Goal: Task Accomplishment & Management: Use online tool/utility

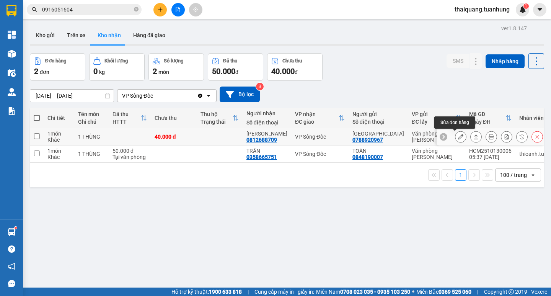
click at [458, 139] on icon at bounding box center [460, 136] width 5 height 5
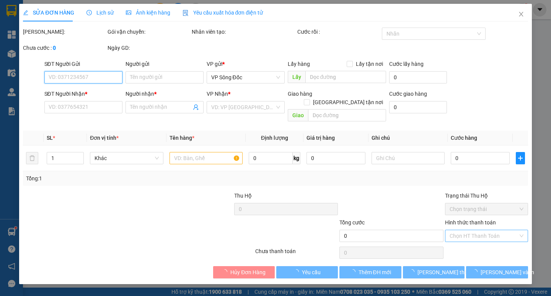
type input "0788920967"
type input "[GEOGRAPHIC_DATA]"
type input "0812688709"
type input "[PERSON_NAME]"
type input "40.000"
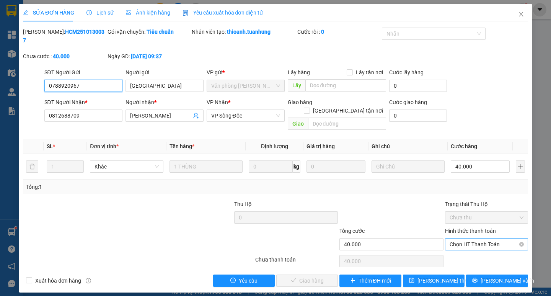
click at [480, 238] on span "Chọn HT Thanh Toán" at bounding box center [487, 243] width 74 height 11
click at [479, 244] on div "Tại văn phòng" at bounding box center [487, 242] width 74 height 8
type input "0"
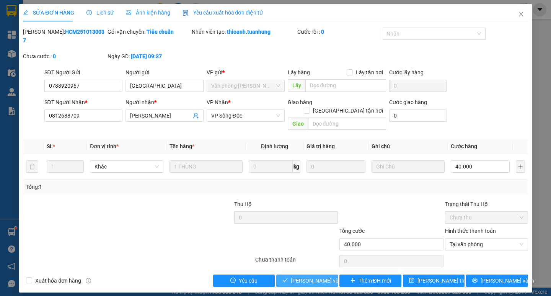
click at [320, 276] on span "[PERSON_NAME] và Giao hàng" at bounding box center [327, 280] width 73 height 8
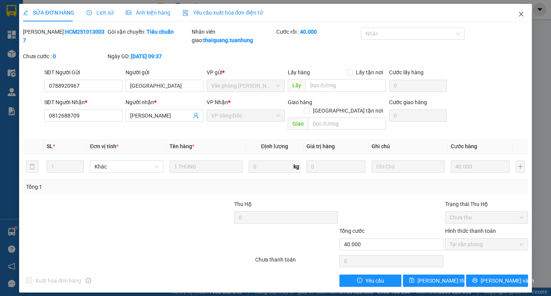
click at [520, 16] on icon "close" at bounding box center [521, 14] width 4 height 5
